Goal: Information Seeking & Learning: Learn about a topic

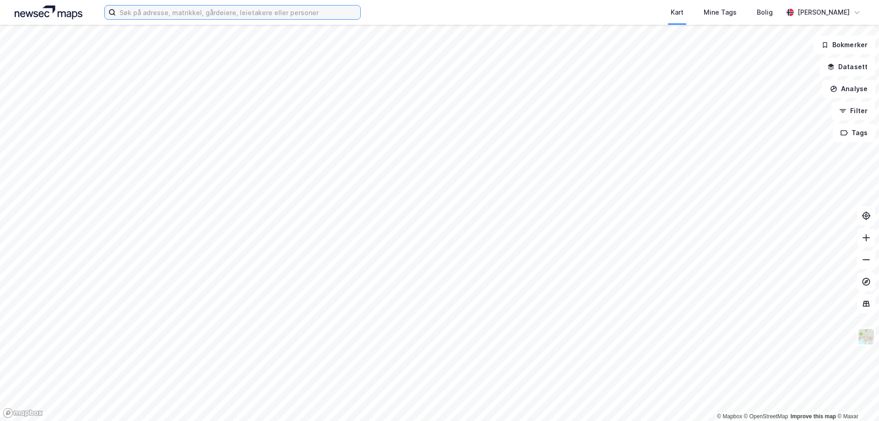
click at [168, 10] on input at bounding box center [238, 12] width 245 height 14
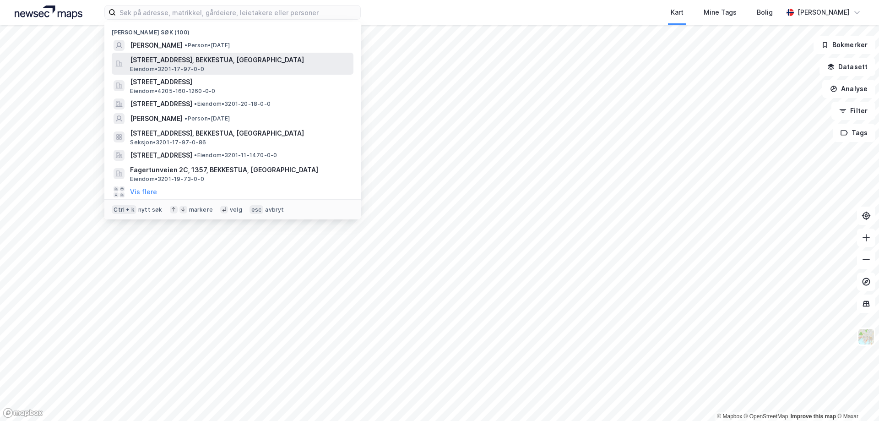
click at [159, 62] on span "[STREET_ADDRESS], BEKKESTUA, [GEOGRAPHIC_DATA]" at bounding box center [240, 60] width 220 height 11
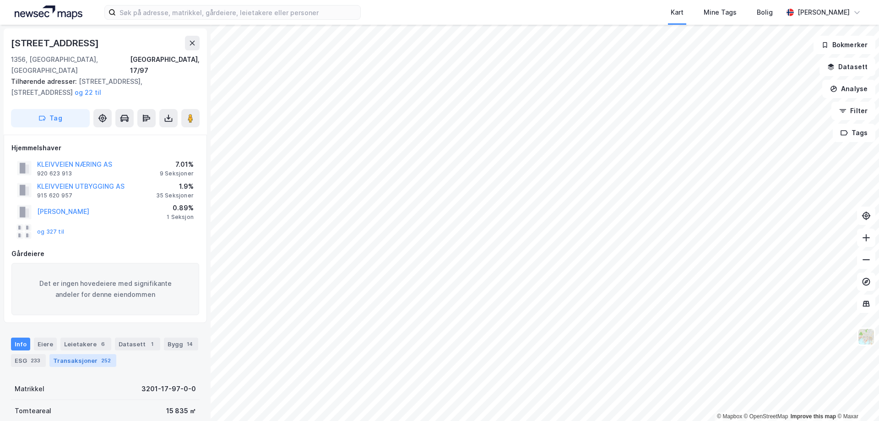
click at [77, 354] on div "Transaksjoner 252" at bounding box center [82, 360] width 67 height 13
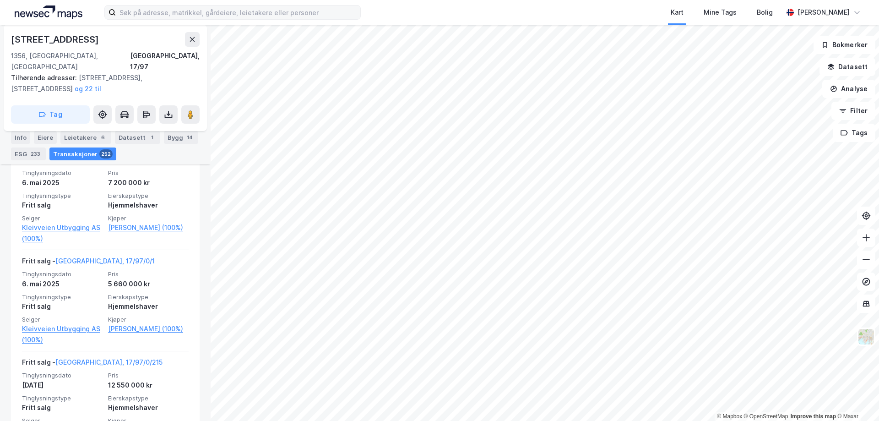
scroll to position [875, 0]
